Goal: Navigation & Orientation: Find specific page/section

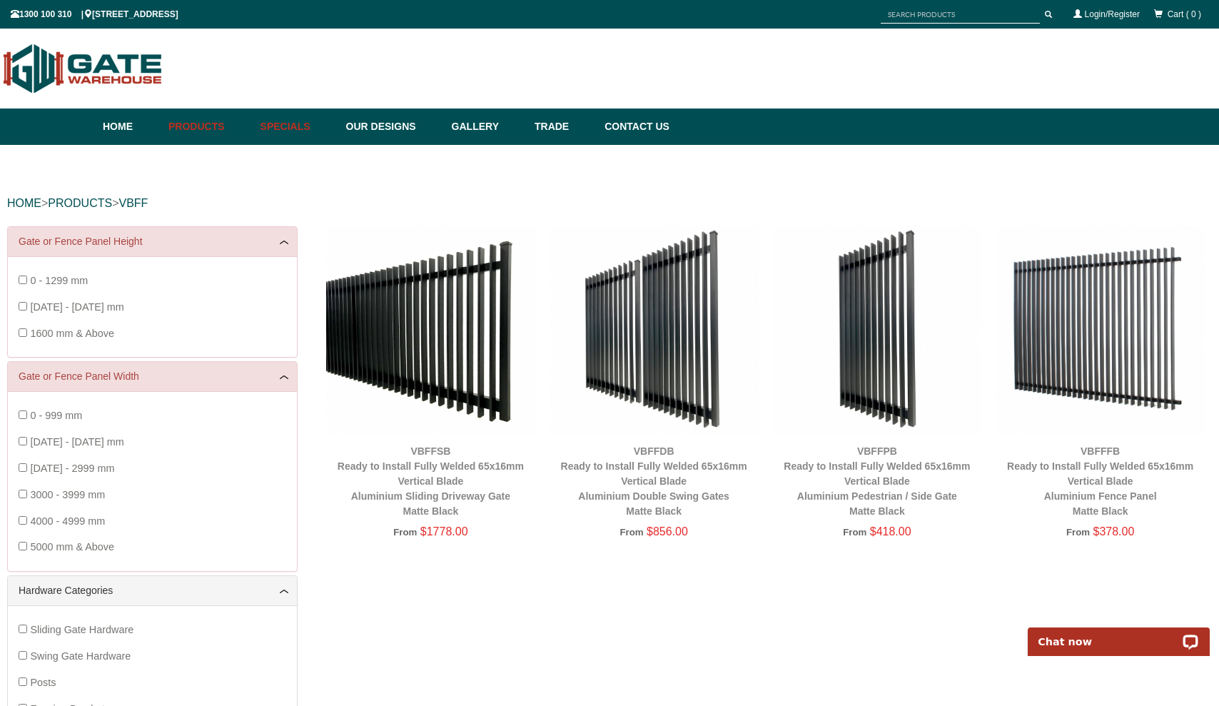
click at [293, 136] on link "Specials" at bounding box center [296, 126] width 86 height 36
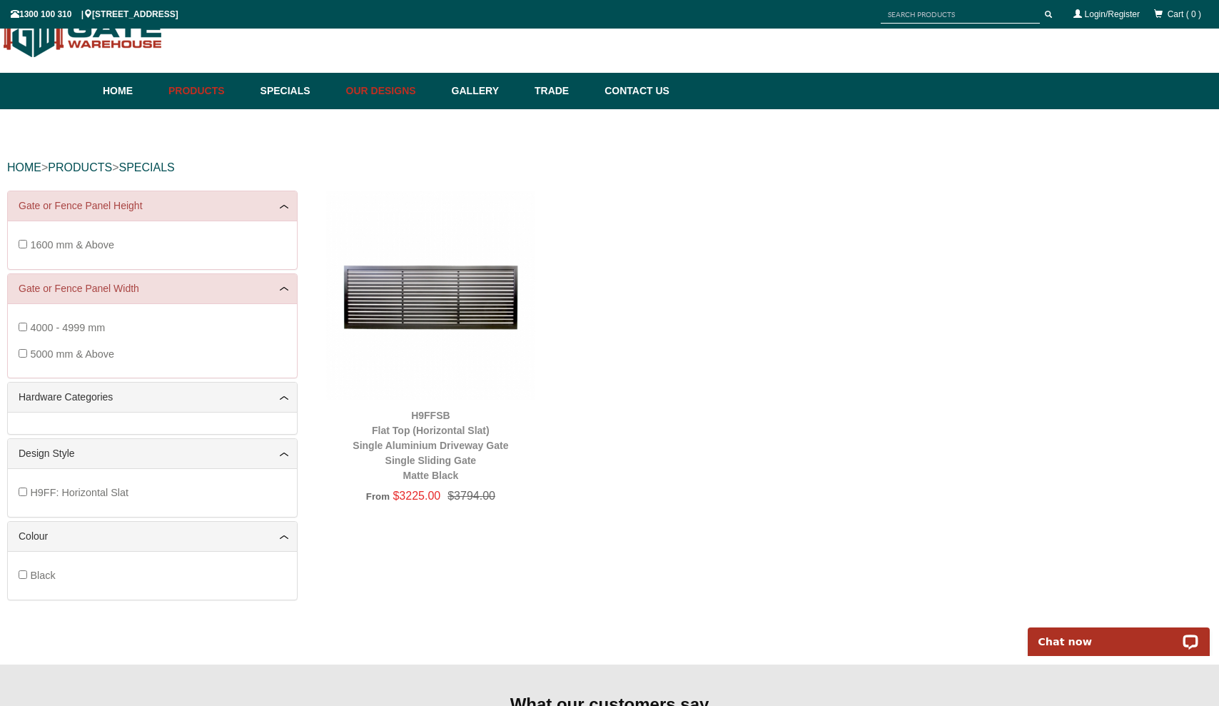
click at [350, 87] on link "Our Designs" at bounding box center [392, 91] width 106 height 36
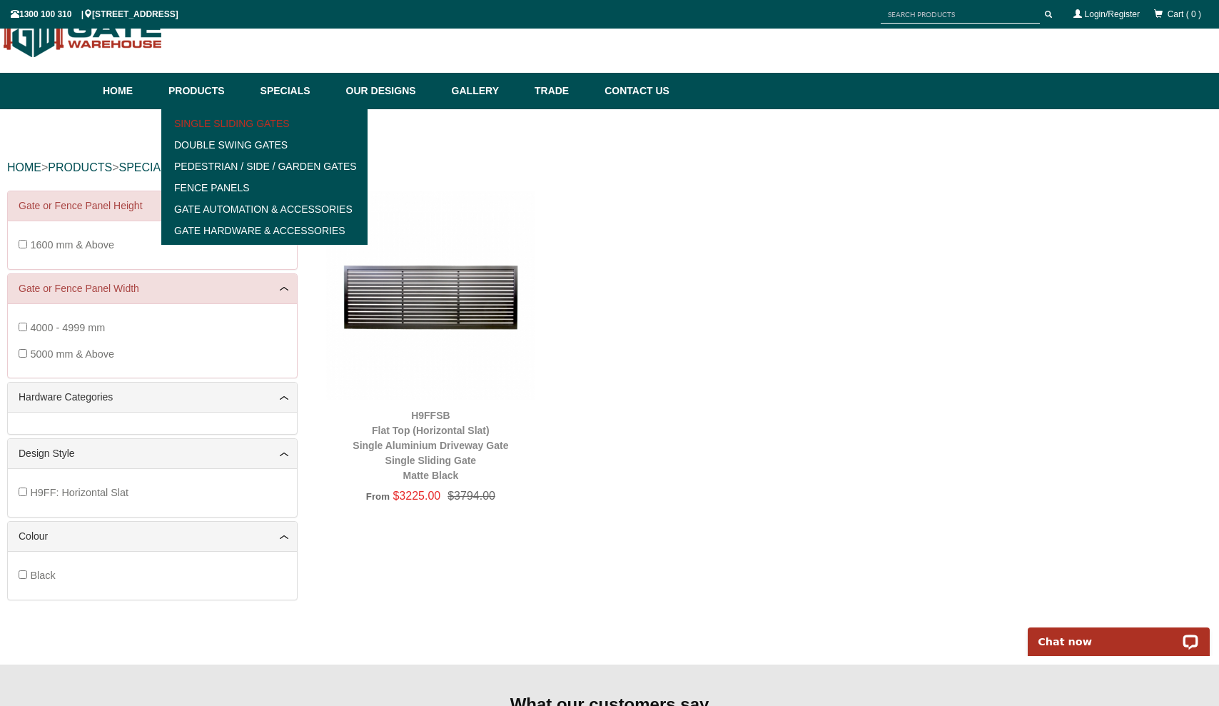
click at [205, 121] on link "Single Sliding Gates" at bounding box center [265, 123] width 198 height 21
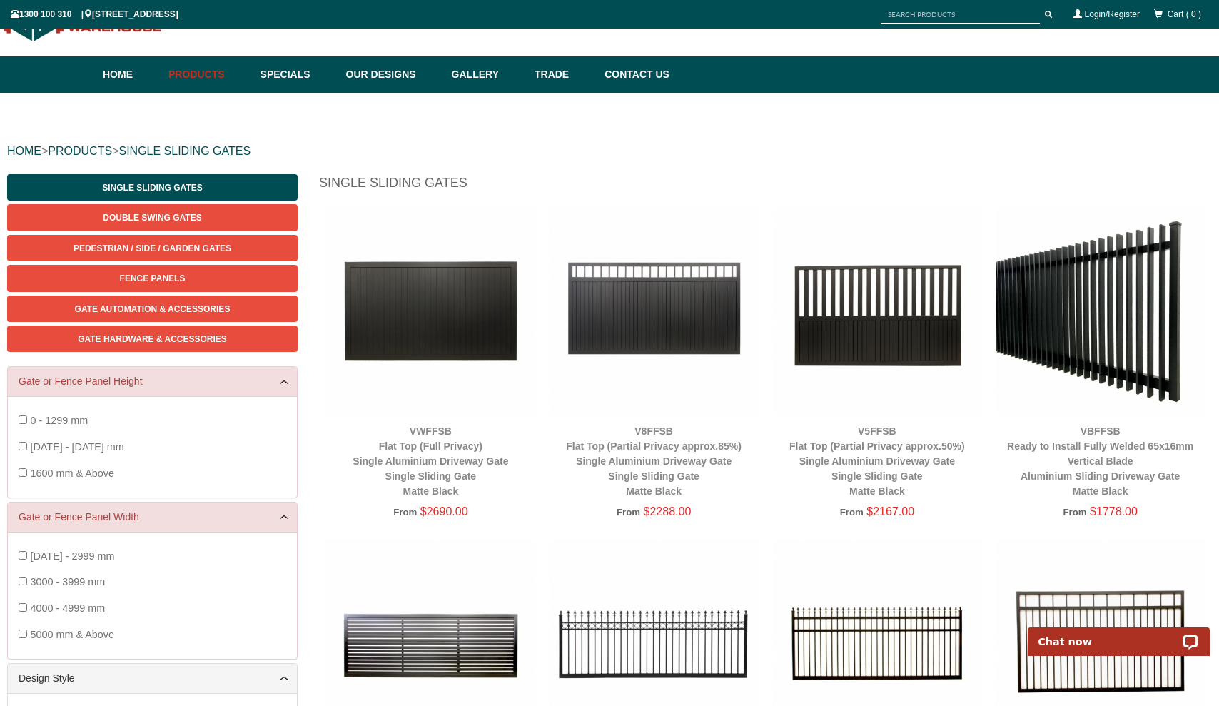
scroll to position [200, 0]
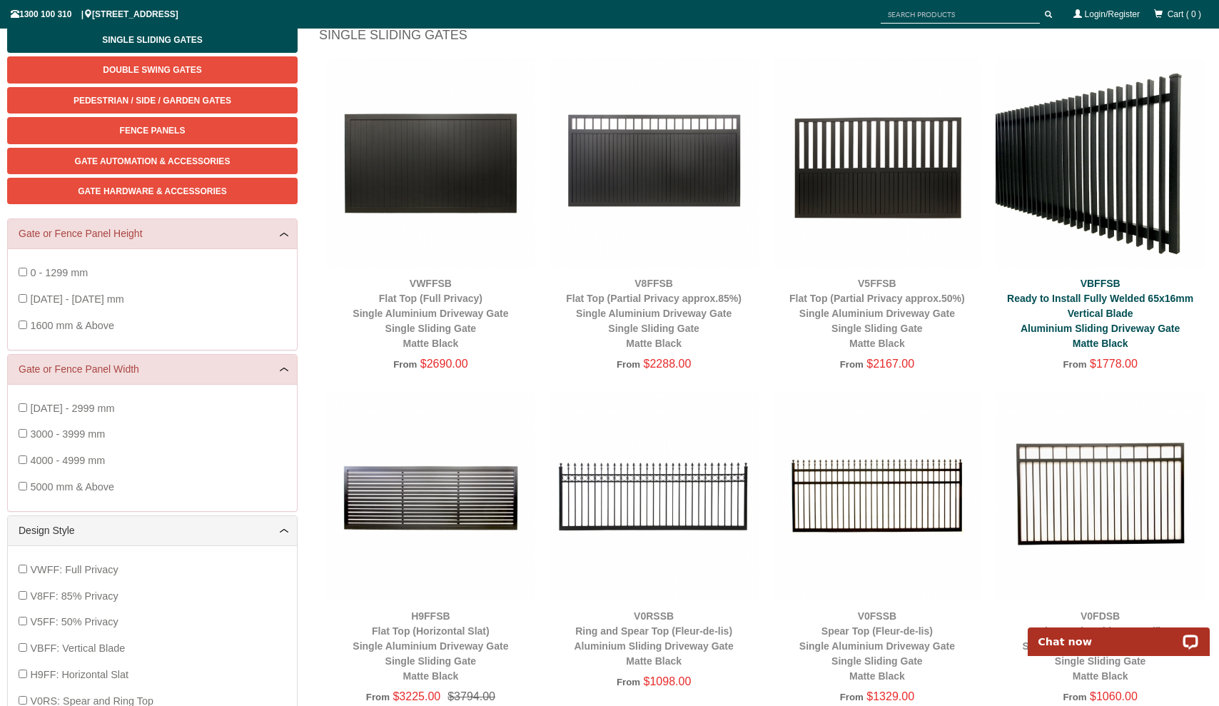
click at [1066, 296] on link "VBFFSB Ready to Install Fully Welded 65x16mm Vertical Blade Aluminium Sliding D…" at bounding box center [1100, 313] width 186 height 71
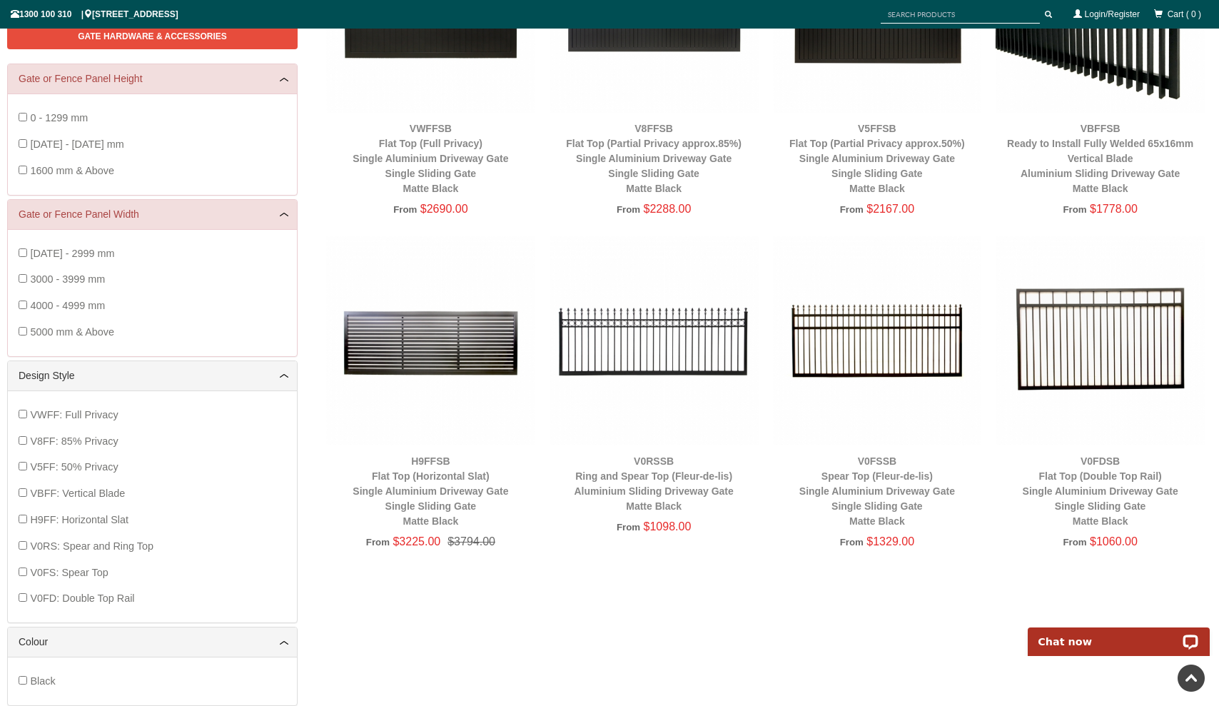
scroll to position [0, 0]
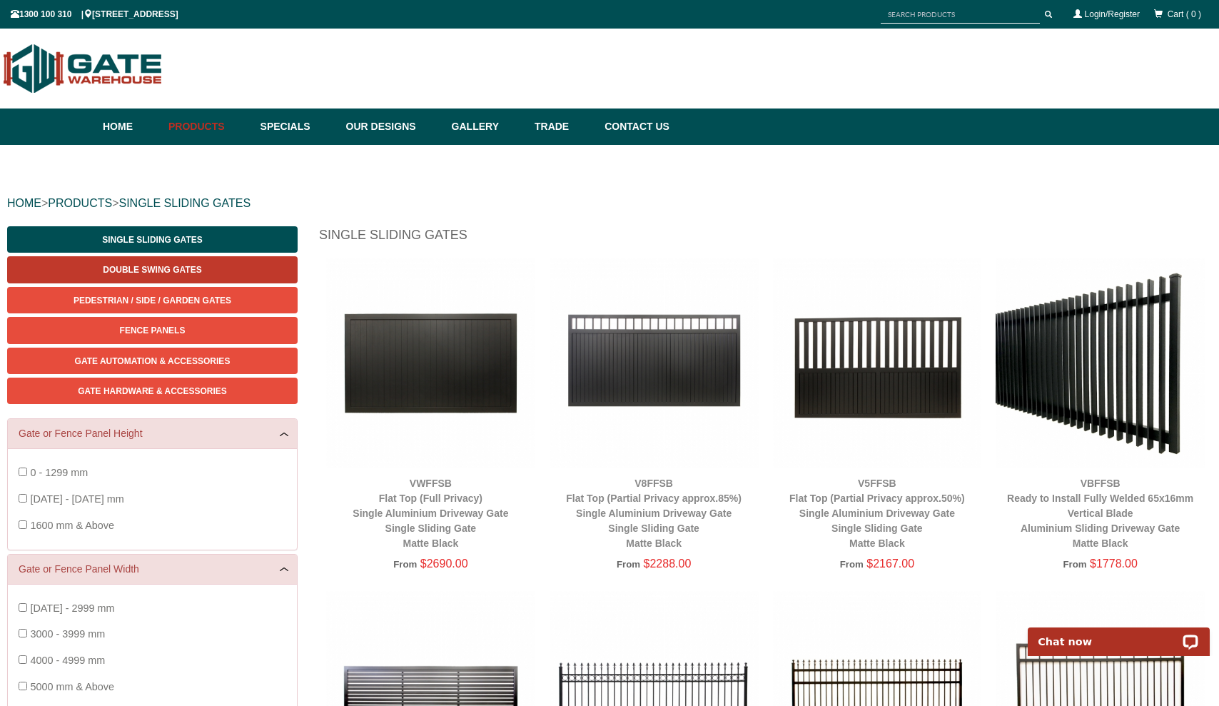
click at [192, 268] on span "Double Swing Gates" at bounding box center [152, 270] width 98 height 10
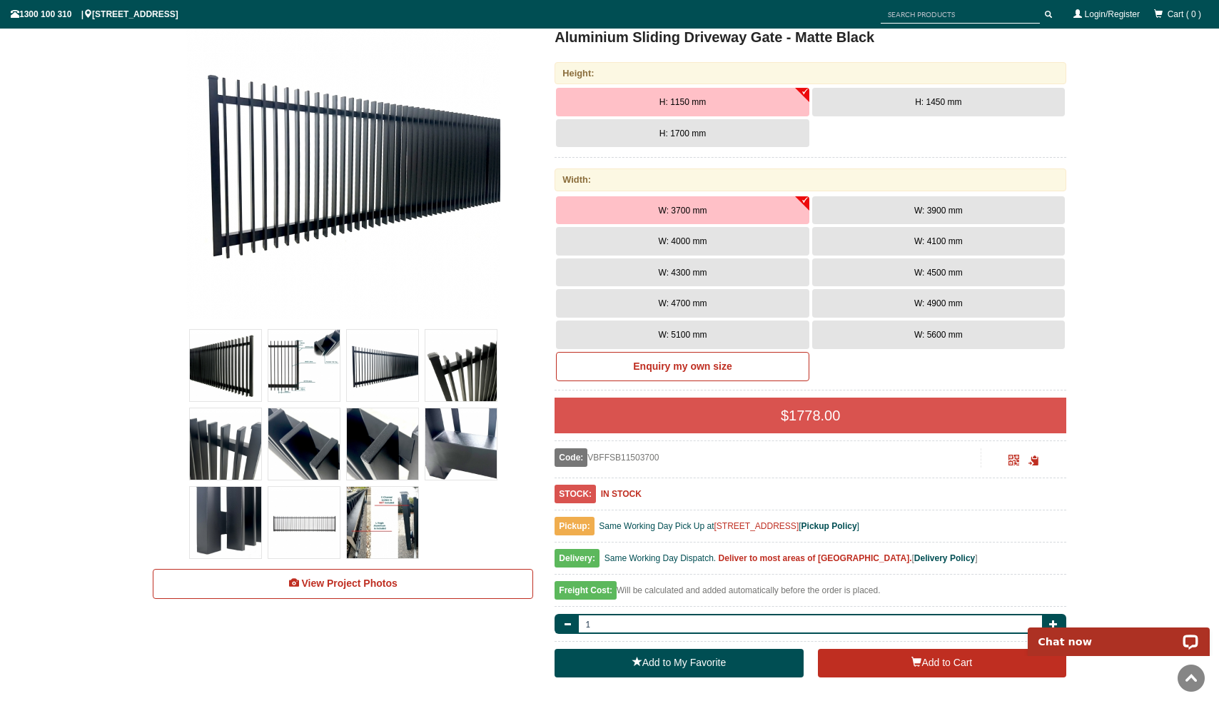
scroll to position [369, 0]
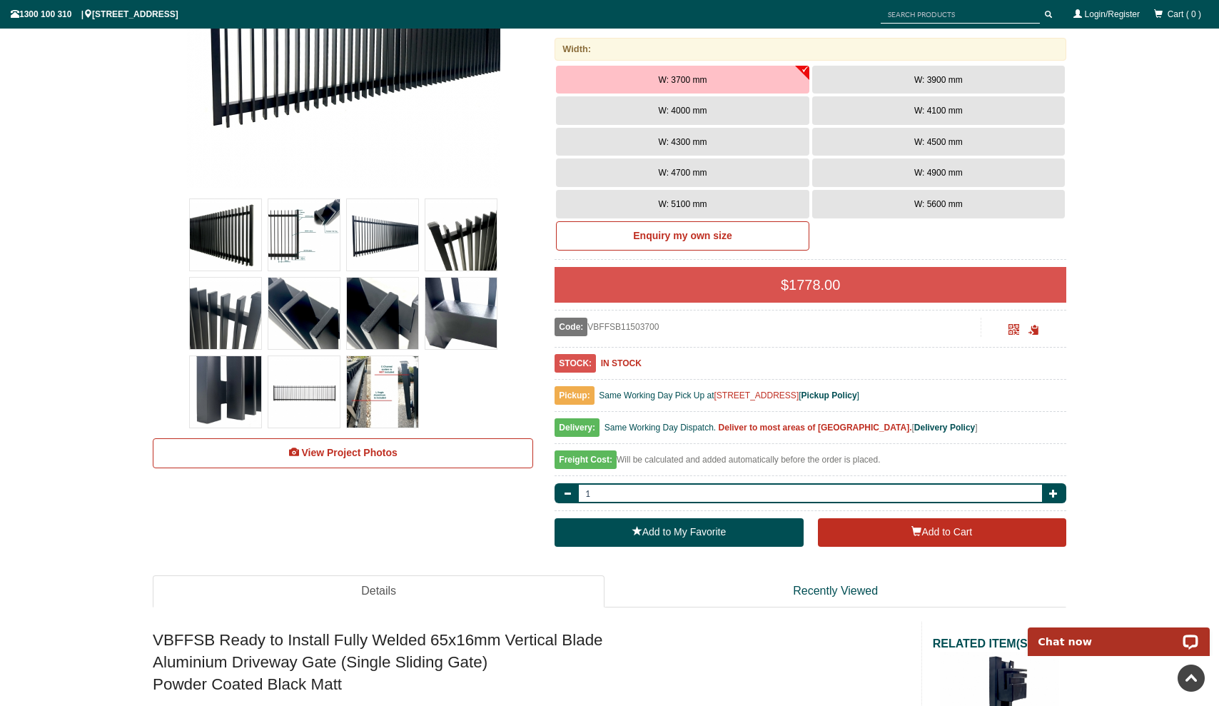
click at [421, 376] on div at bounding box center [382, 391] width 78 height 78
click at [412, 377] on img at bounding box center [382, 391] width 71 height 71
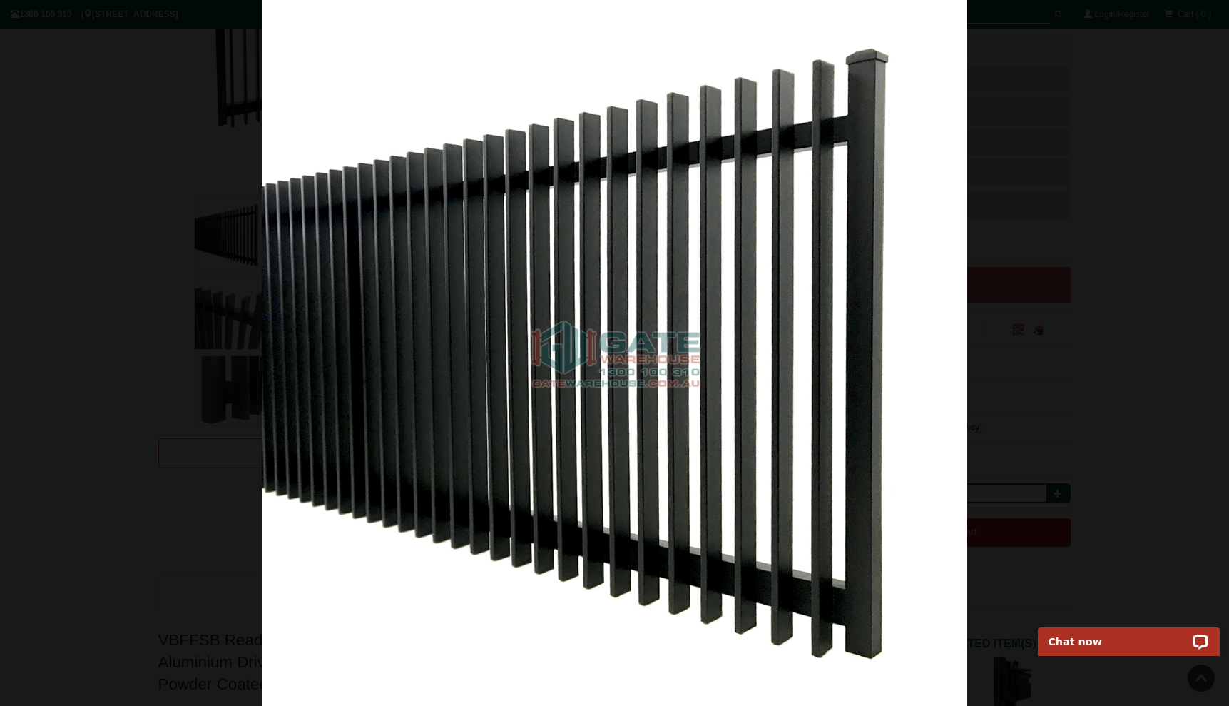
click at [1046, 138] on div at bounding box center [614, 353] width 1229 height 706
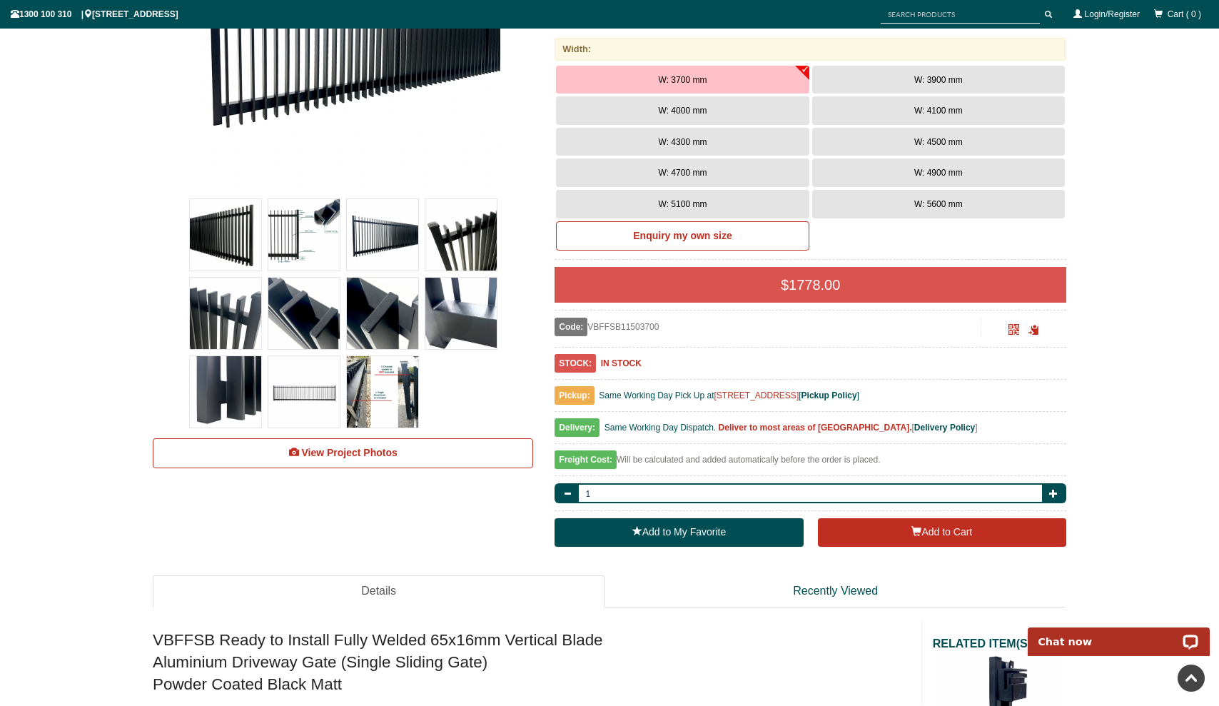
scroll to position [0, 0]
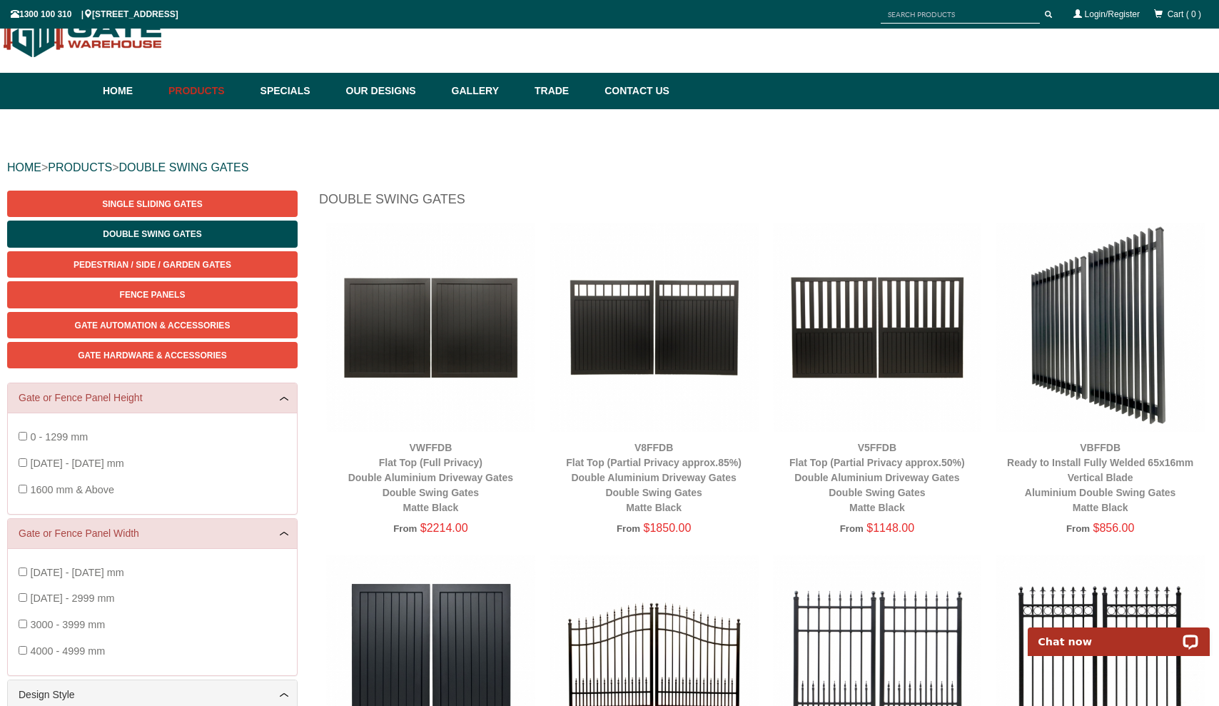
click at [1100, 413] on img at bounding box center [1099, 327] width 209 height 209
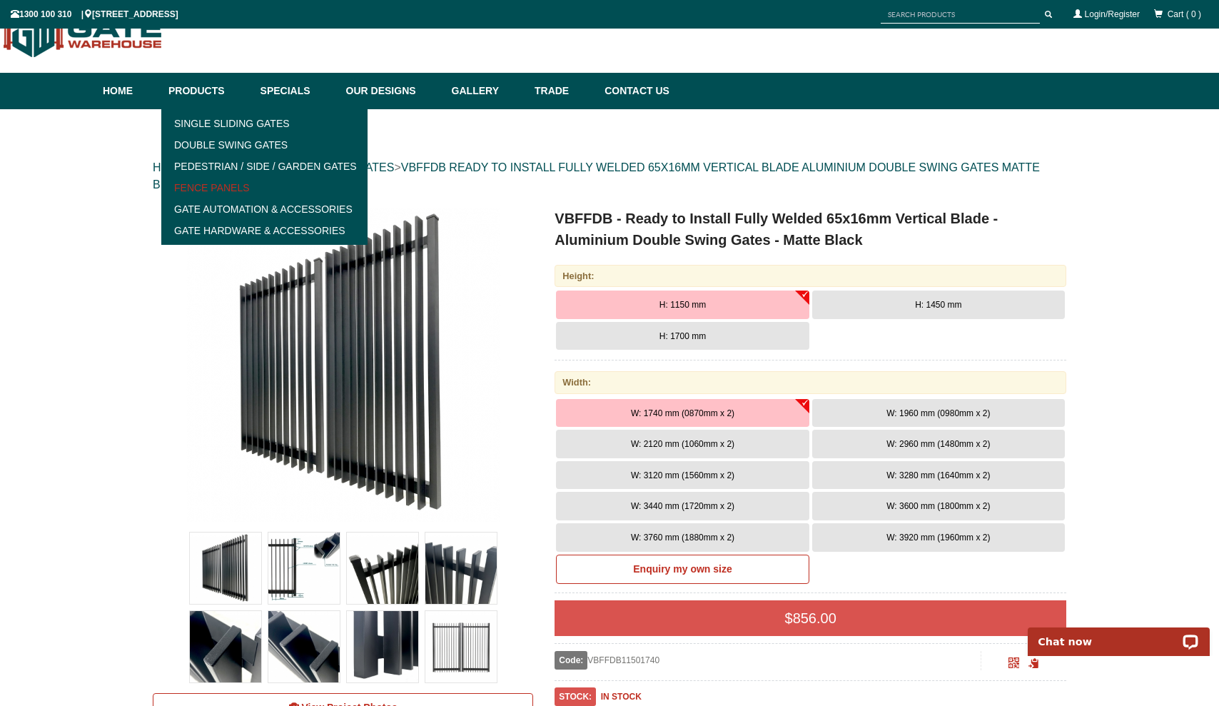
click at [191, 187] on link "Fence Panels" at bounding box center [265, 187] width 198 height 21
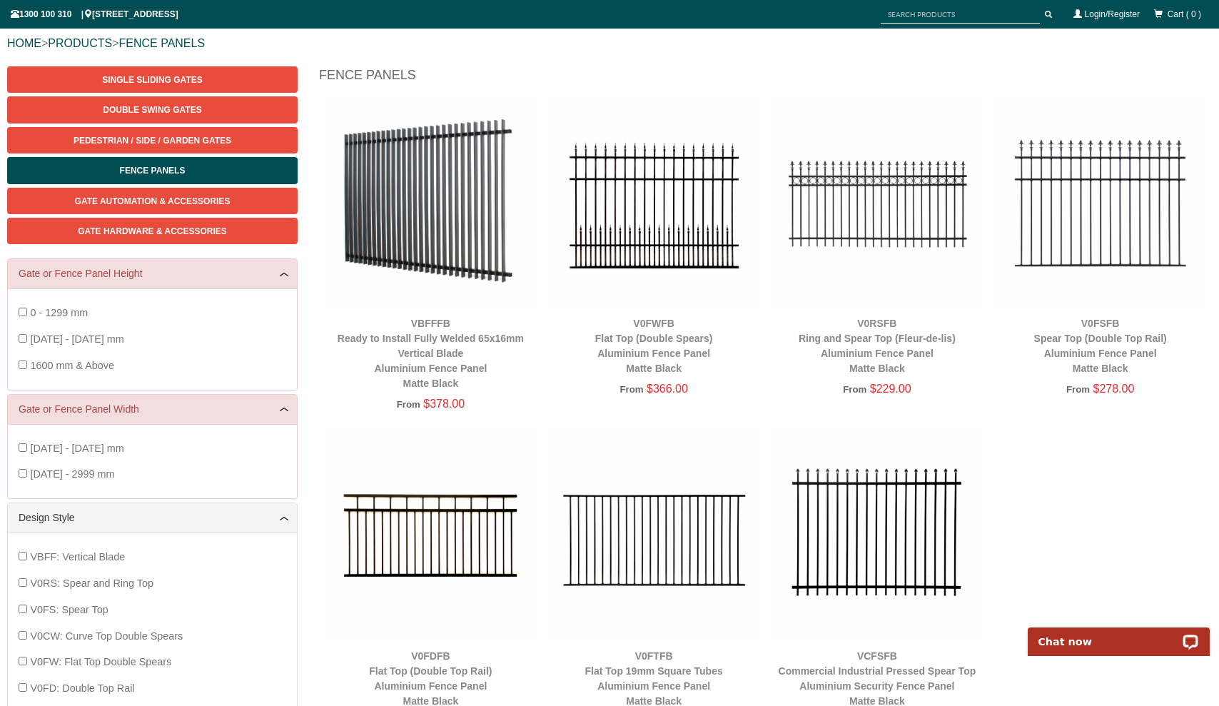
scroll to position [163, 0]
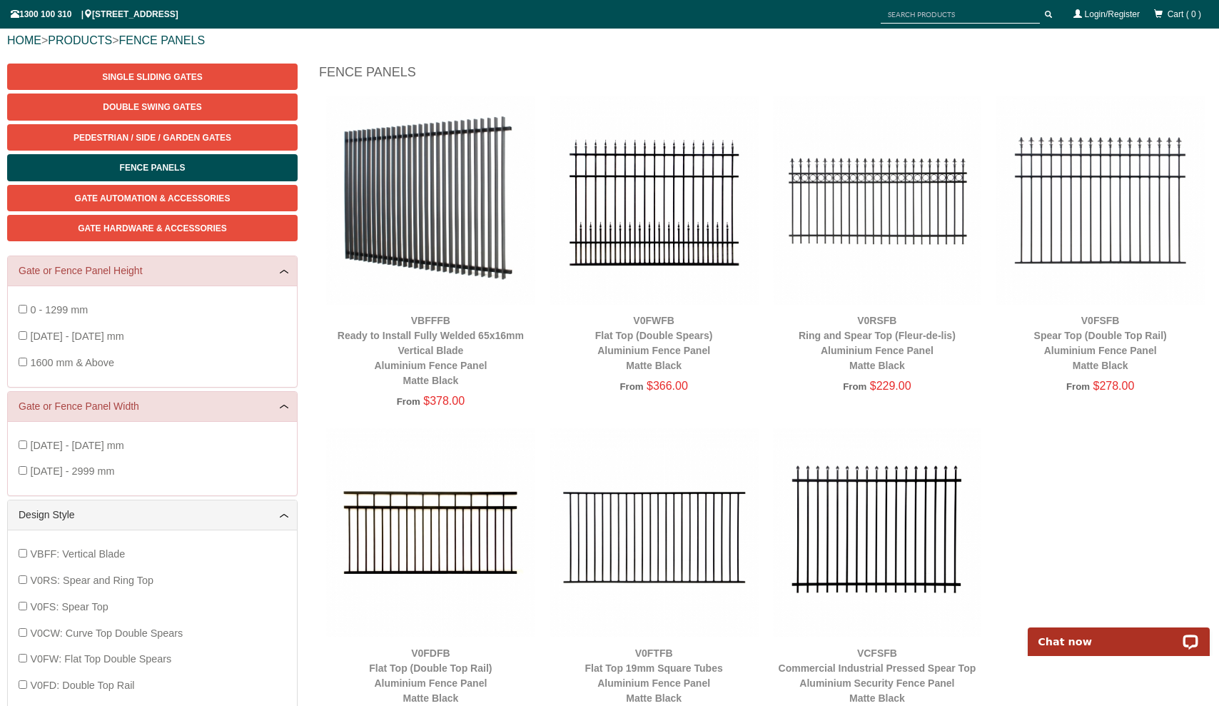
click at [408, 250] on img at bounding box center [430, 200] width 209 height 209
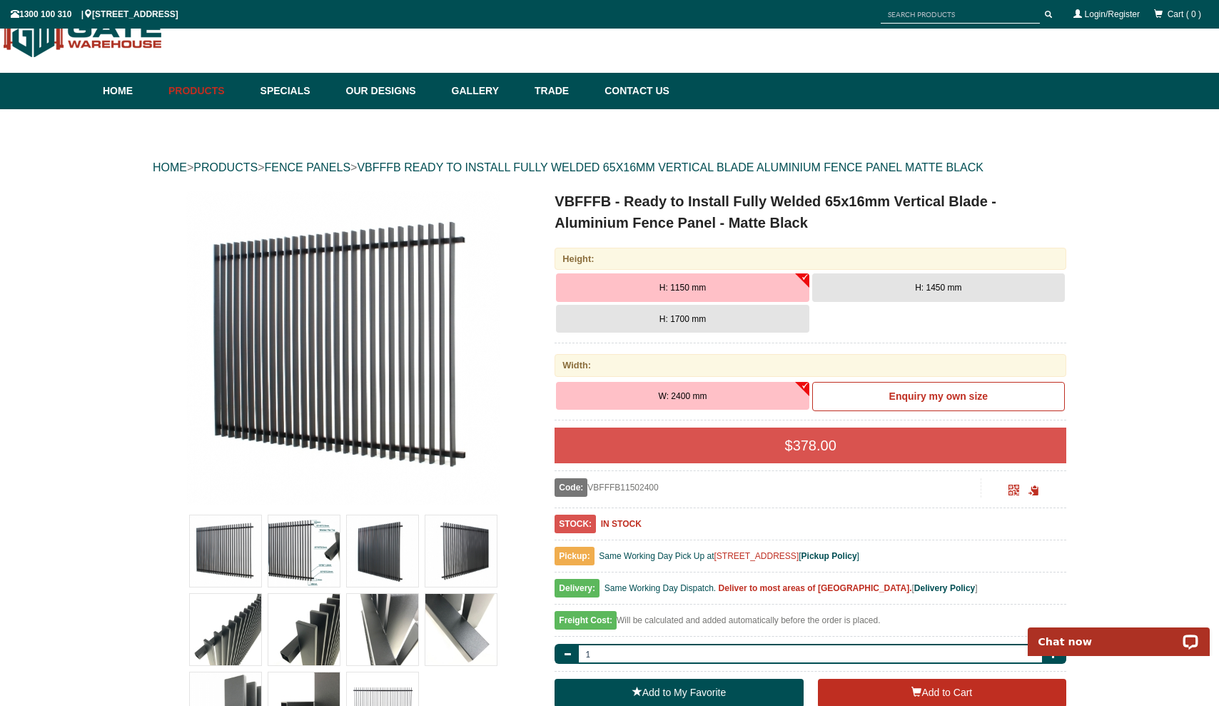
click at [955, 285] on span "H: 1450 mm" at bounding box center [938, 288] width 46 height 10
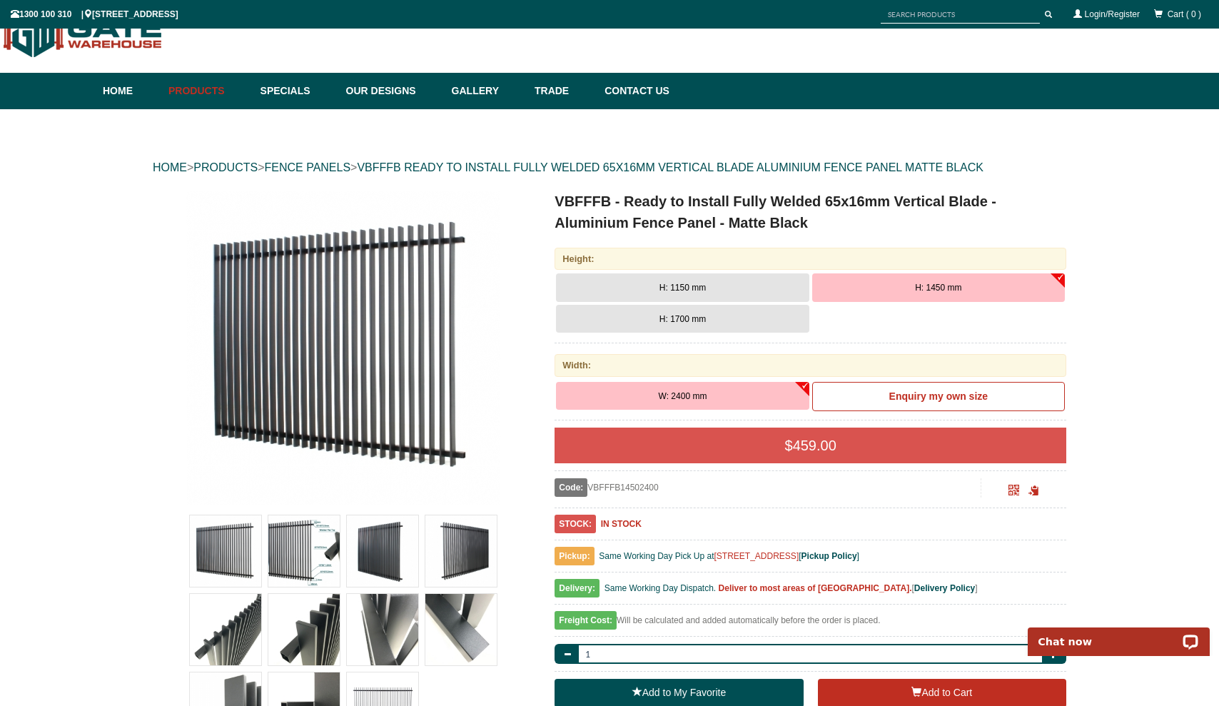
click at [736, 287] on button "H: 1150 mm" at bounding box center [682, 287] width 253 height 29
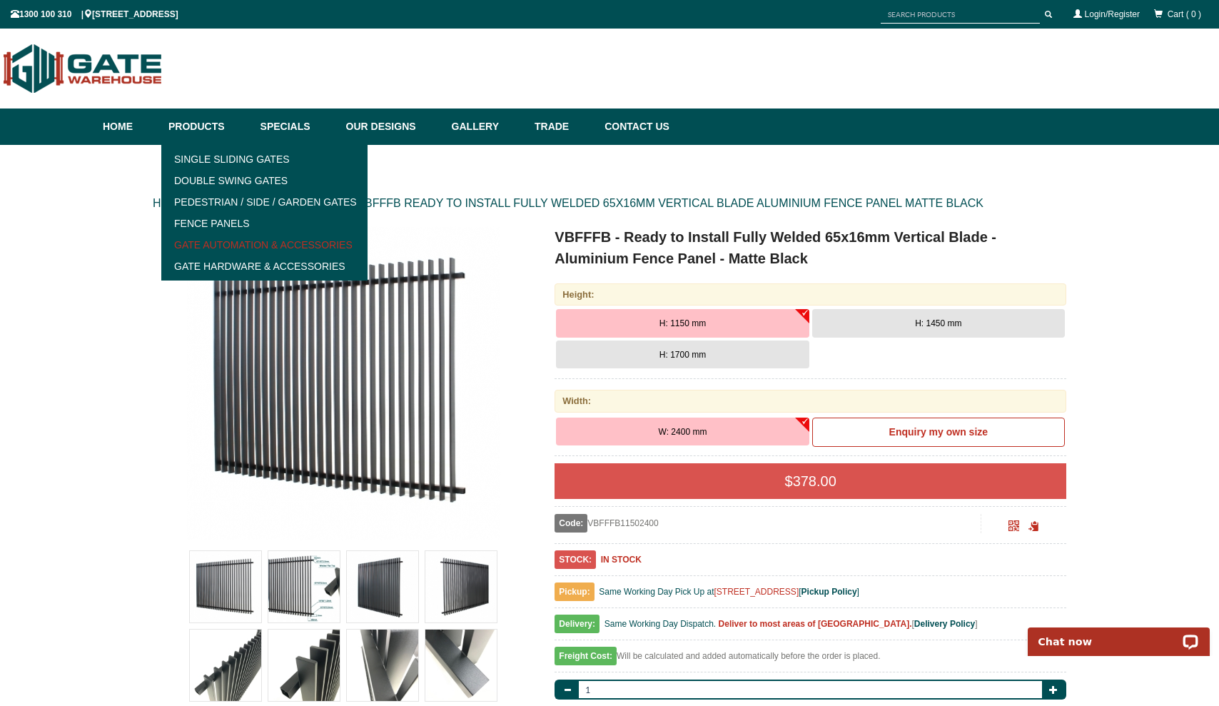
click at [245, 243] on link "Gate Automation & Accessories" at bounding box center [265, 244] width 198 height 21
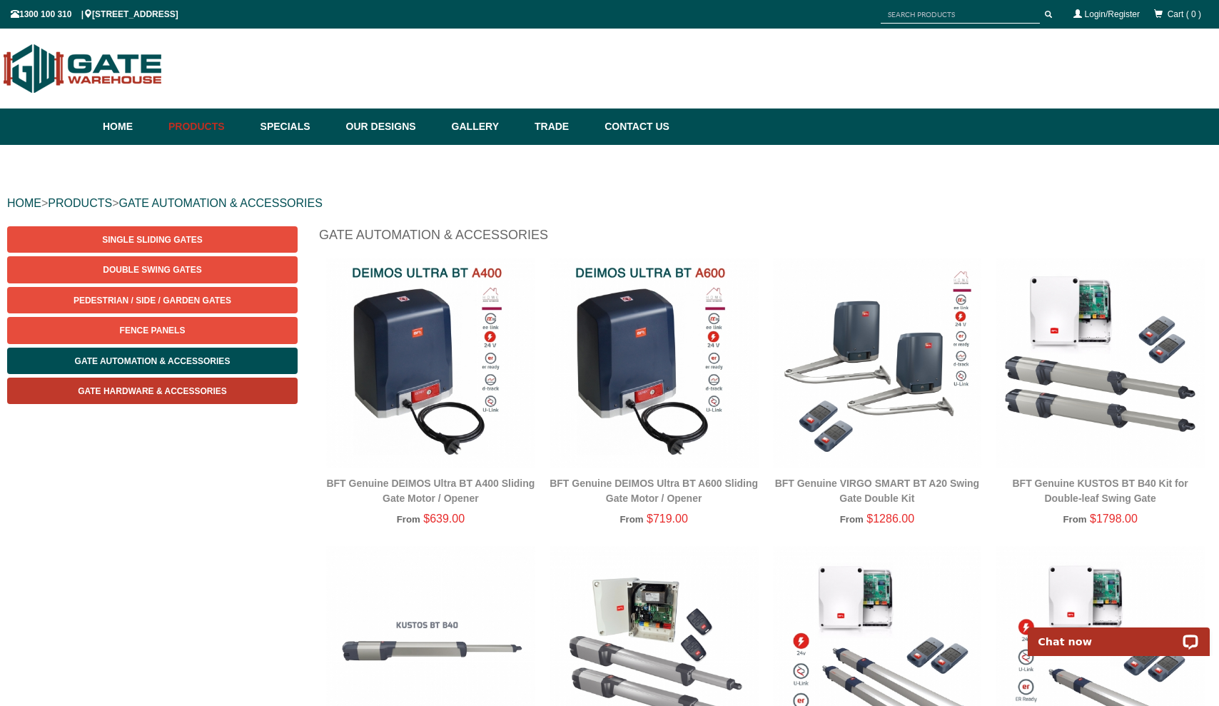
click at [126, 395] on link "Gate Hardware & Accessories" at bounding box center [152, 390] width 290 height 26
